Goal: Book appointment/travel/reservation

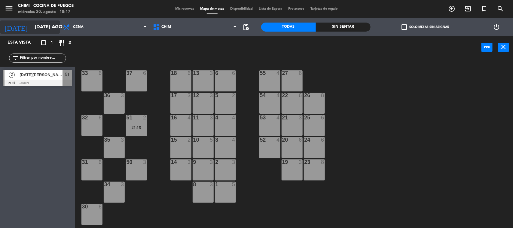
click at [32, 22] on input "[DATE] ago." at bounding box center [63, 27] width 63 height 12
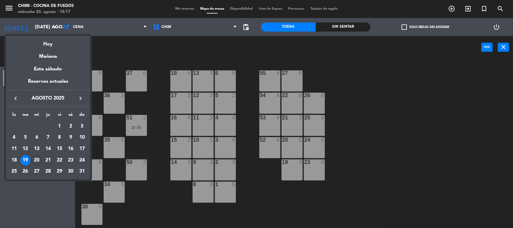
click at [35, 155] on div "20" at bounding box center [37, 160] width 10 height 10
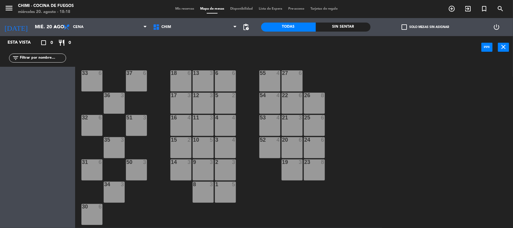
click at [415, 79] on div "33 6 37 6 18 6 13 3 6 6 55 4 27 6 36 3 17 3 12 3 5 2 54 4 22 6 26 8 32 6 51 3 1…" at bounding box center [296, 143] width 432 height 169
click at [93, 86] on div "33 6" at bounding box center [91, 80] width 21 height 21
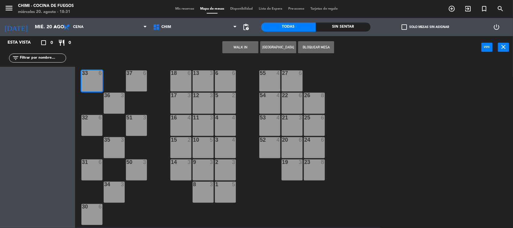
click at [127, 74] on div "37" at bounding box center [126, 72] width 0 height 5
click at [315, 47] on button "Bloquear Mesa" at bounding box center [316, 47] width 36 height 12
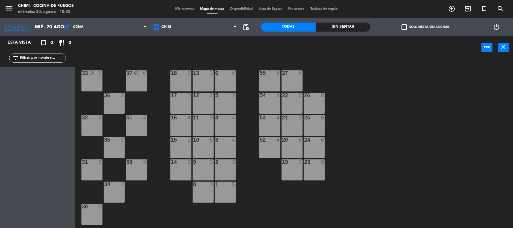
click at [111, 103] on div "36 3" at bounding box center [114, 102] width 21 height 21
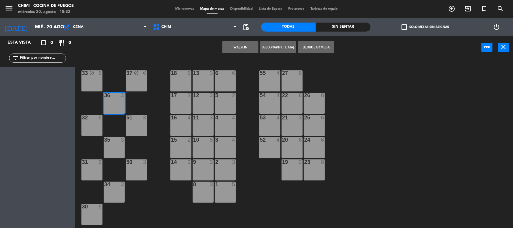
click at [80, 122] on div "33 block 6 37 block 6 18 6 13 3 6 6 55 4 27 6 36 3 17 3 12 3 5 2 54 4 22 6 26 8…" at bounding box center [296, 143] width 432 height 169
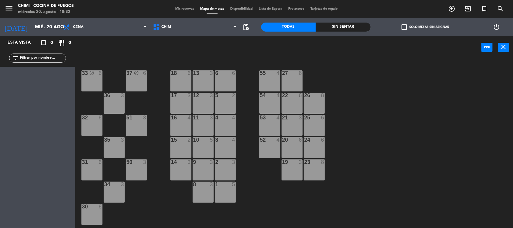
click at [120, 109] on div "36 3" at bounding box center [114, 102] width 21 height 21
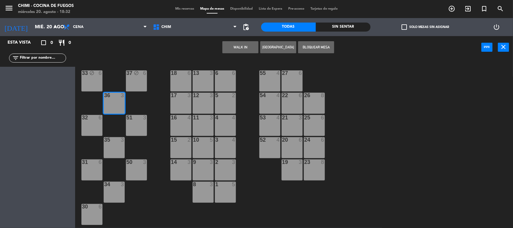
click at [101, 116] on div "6" at bounding box center [100, 117] width 4 height 5
click at [323, 44] on button "Bloquear Mesa" at bounding box center [316, 47] width 36 height 12
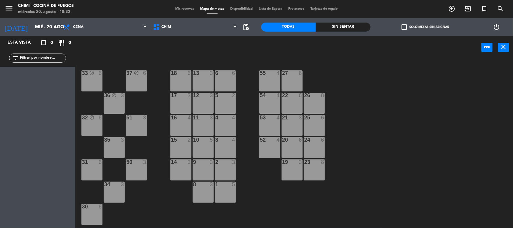
click at [138, 133] on div "51 3" at bounding box center [136, 125] width 21 height 21
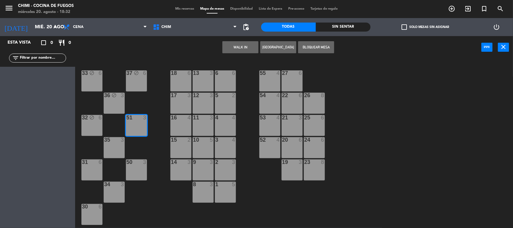
click at [112, 155] on div "35 3" at bounding box center [114, 147] width 21 height 21
click at [319, 46] on button "Bloquear Mesa" at bounding box center [316, 47] width 36 height 12
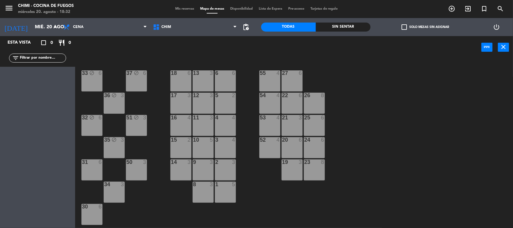
click at [86, 175] on div "31 6" at bounding box center [91, 169] width 21 height 21
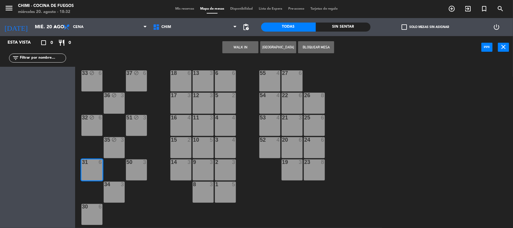
click at [106, 191] on div "34 3" at bounding box center [114, 191] width 21 height 21
click at [329, 47] on button "Bloquear Mesa" at bounding box center [316, 47] width 36 height 12
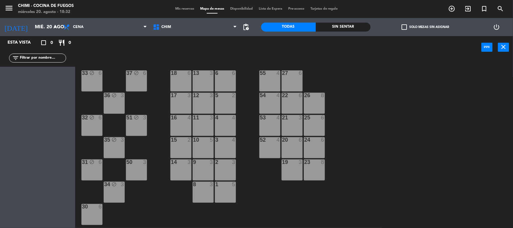
click at [127, 172] on div "50 3" at bounding box center [136, 169] width 21 height 21
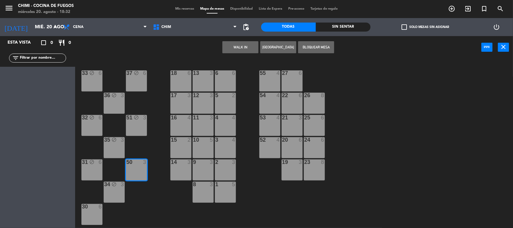
click at [90, 214] on div "30 6" at bounding box center [91, 214] width 21 height 21
click at [320, 49] on button "Bloquear Mesa" at bounding box center [316, 47] width 36 height 12
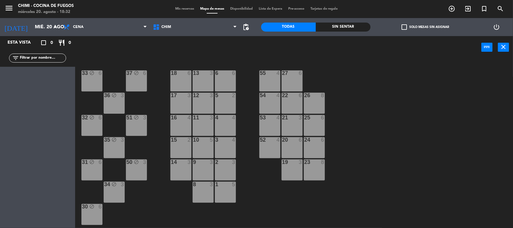
click at [271, 83] on div "55 4" at bounding box center [269, 80] width 21 height 21
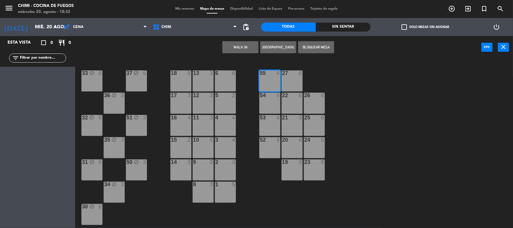
click at [286, 85] on div "27 6" at bounding box center [291, 80] width 21 height 21
click at [317, 43] on button "Bloquear Mesa" at bounding box center [316, 47] width 36 height 12
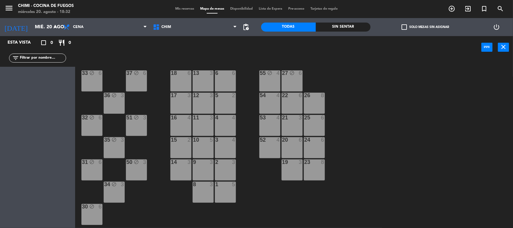
click at [271, 101] on div "54 4" at bounding box center [269, 102] width 21 height 21
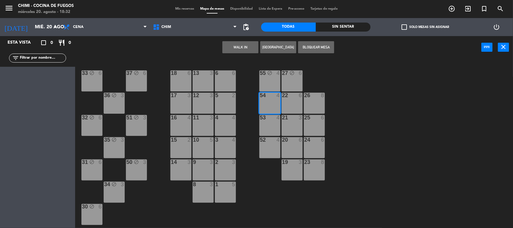
click at [292, 104] on div "22 6" at bounding box center [291, 102] width 21 height 21
click at [317, 103] on div "26 8" at bounding box center [314, 102] width 21 height 21
click at [309, 46] on button "Bloquear Mesa" at bounding box center [316, 47] width 36 height 12
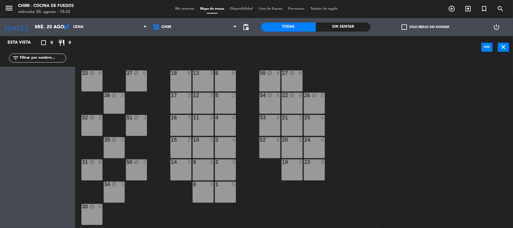
click at [278, 111] on div "54 block 4" at bounding box center [269, 102] width 21 height 21
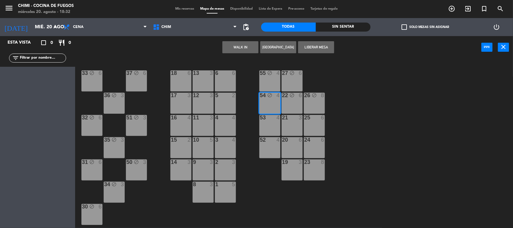
click at [274, 125] on div "53 4" at bounding box center [269, 125] width 21 height 21
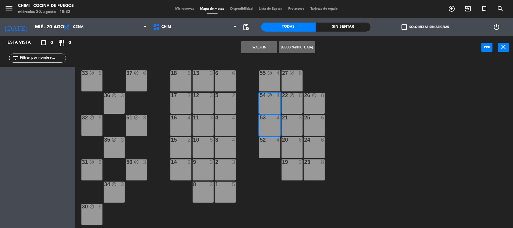
click at [276, 104] on div "54 block 4" at bounding box center [269, 102] width 21 height 21
click at [287, 125] on div "21 3" at bounding box center [291, 125] width 21 height 21
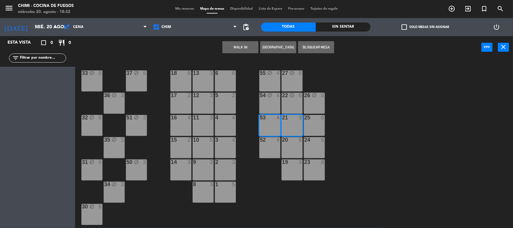
click at [317, 121] on div "25 6" at bounding box center [314, 125] width 21 height 21
click at [321, 47] on button "Bloquear Mesa" at bounding box center [316, 47] width 36 height 12
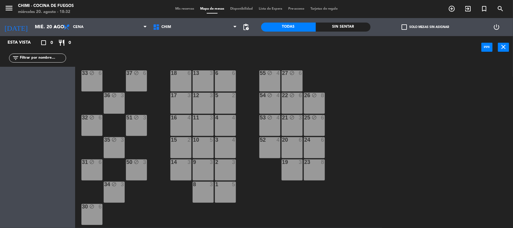
click at [313, 152] on div "24 6" at bounding box center [314, 147] width 21 height 21
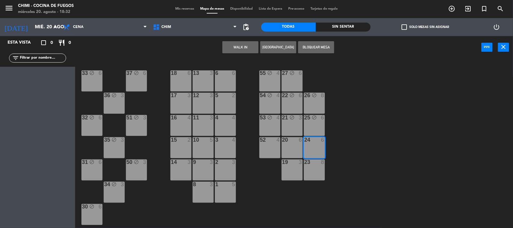
click at [292, 147] on div "20 6" at bounding box center [291, 147] width 21 height 21
click at [269, 144] on div "52 4" at bounding box center [269, 147] width 21 height 21
click at [313, 51] on button "Bloquear Mesa" at bounding box center [316, 47] width 36 height 12
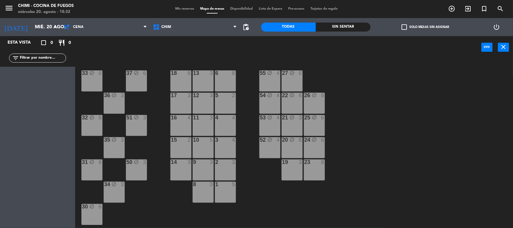
click at [319, 174] on div "23 8" at bounding box center [314, 169] width 21 height 21
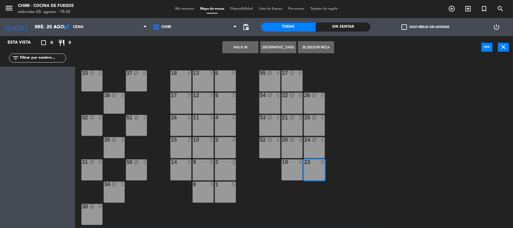
click at [294, 170] on div "19 3" at bounding box center [291, 169] width 21 height 21
click at [312, 46] on button "Bloquear Mesa" at bounding box center [316, 47] width 36 height 12
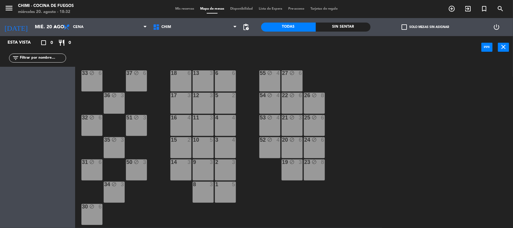
click at [219, 184] on div "1" at bounding box center [215, 183] width 10 height 5
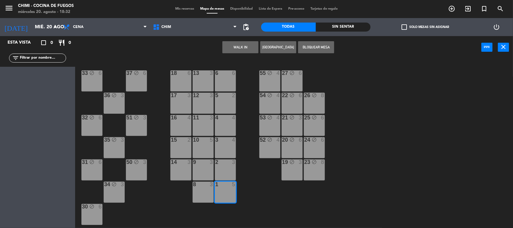
click at [197, 190] on div "8 3" at bounding box center [202, 191] width 21 height 21
click at [319, 46] on button "Bloquear Mesa" at bounding box center [316, 47] width 36 height 12
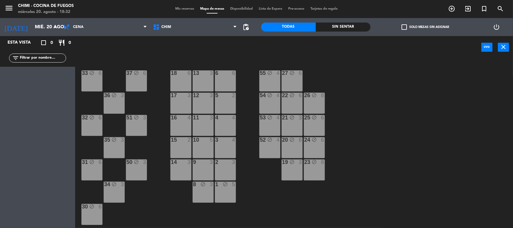
click at [230, 172] on div "2 3" at bounding box center [225, 169] width 21 height 21
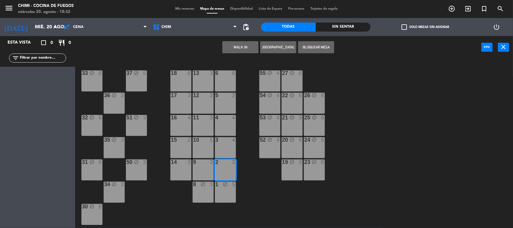
click at [204, 171] on div "9 3" at bounding box center [202, 169] width 21 height 21
click at [180, 171] on div "14 3" at bounding box center [180, 169] width 21 height 21
click at [329, 44] on button "Bloquear Mesa" at bounding box center [316, 47] width 36 height 12
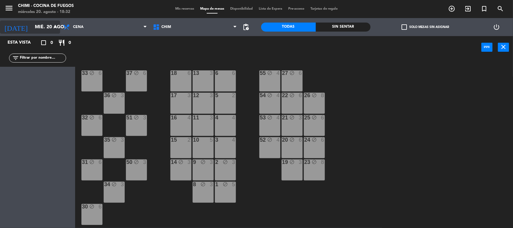
click at [44, 28] on input "mié. 20 ago." at bounding box center [63, 27] width 63 height 12
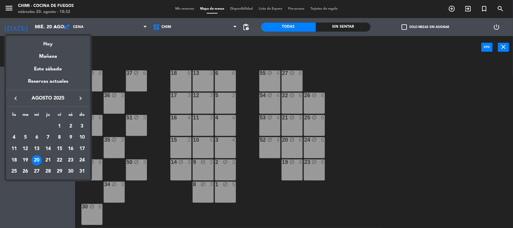
click at [47, 158] on div "21" at bounding box center [48, 160] width 10 height 10
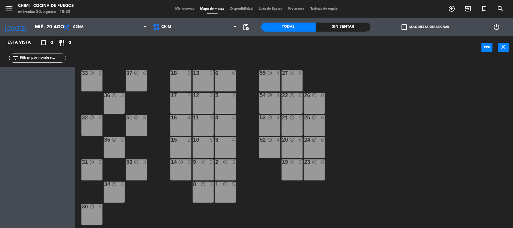
type input "jue. 21 ago."
click at [95, 81] on div "33 6" at bounding box center [91, 80] width 21 height 21
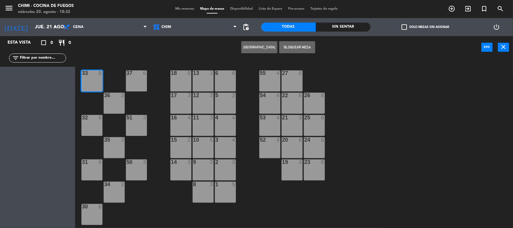
click at [136, 82] on div "37 6" at bounding box center [136, 80] width 21 height 21
drag, startPoint x: 288, startPoint y: 44, endPoint x: 216, endPoint y: 75, distance: 78.7
click at [288, 44] on button "Bloquear Mesa" at bounding box center [297, 47] width 36 height 12
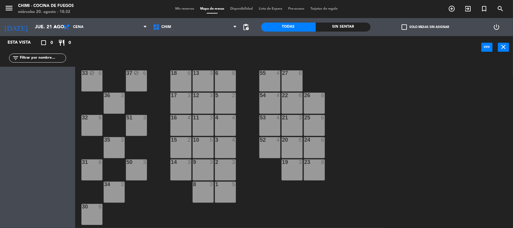
click at [462, 138] on div "33 block 6 37 block 6 18 6 13 3 6 6 55 4 27 6 36 3 17 3 12 3 5 2 54 4 22 6 26 8…" at bounding box center [296, 143] width 432 height 169
